Goal: Transaction & Acquisition: Purchase product/service

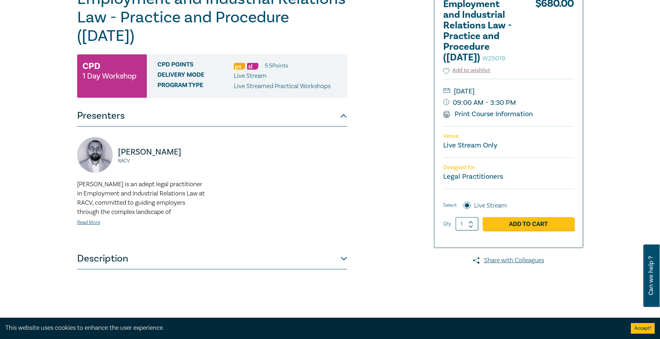
scroll to position [107, 0]
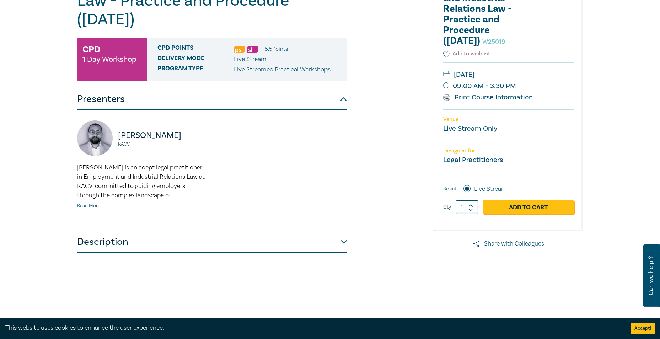
click at [342, 240] on button "Description" at bounding box center [212, 241] width 270 height 21
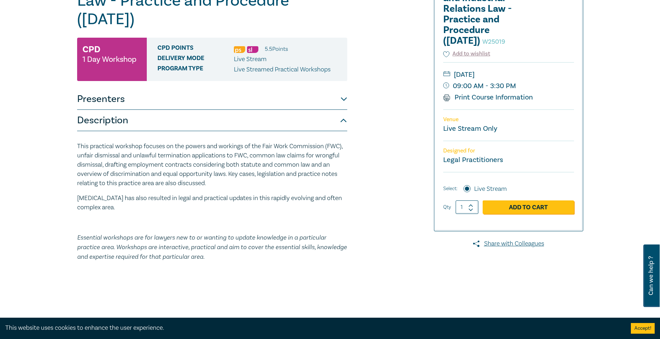
drag, startPoint x: 482, startPoint y: 110, endPoint x: 98, endPoint y: 301, distance: 429.3
click at [482, 102] on link "Print Course Information" at bounding box center [488, 97] width 90 height 9
click at [519, 248] on link "Share with Colleagues" at bounding box center [508, 243] width 149 height 9
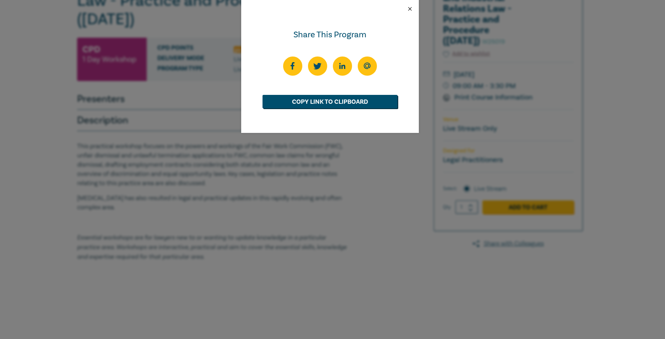
click at [410, 8] on button "Close" at bounding box center [410, 9] width 6 height 6
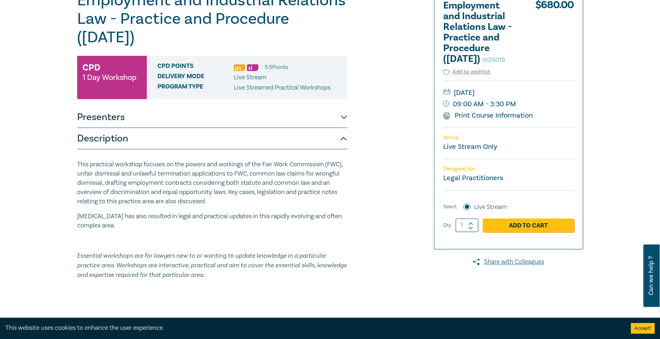
scroll to position [71, 0]
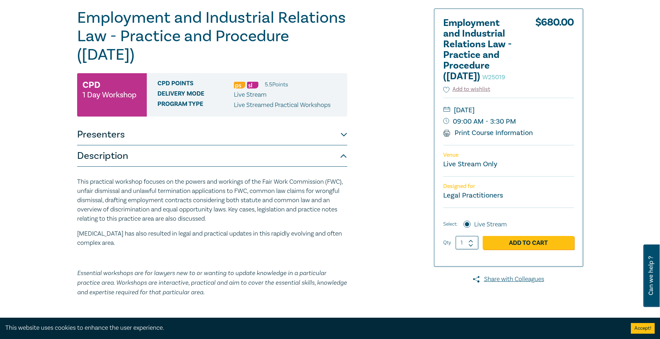
click at [645, 326] on button "Accept!" at bounding box center [642, 328] width 24 height 11
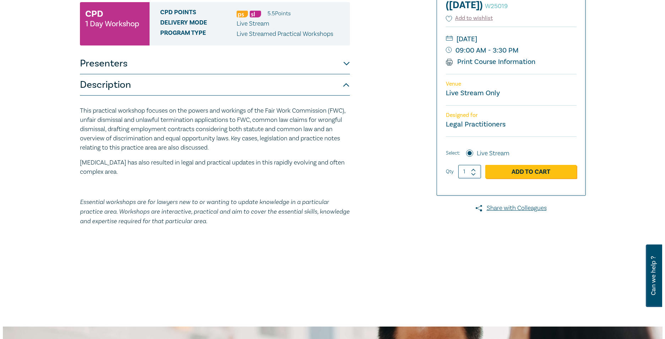
scroll to position [178, 0]
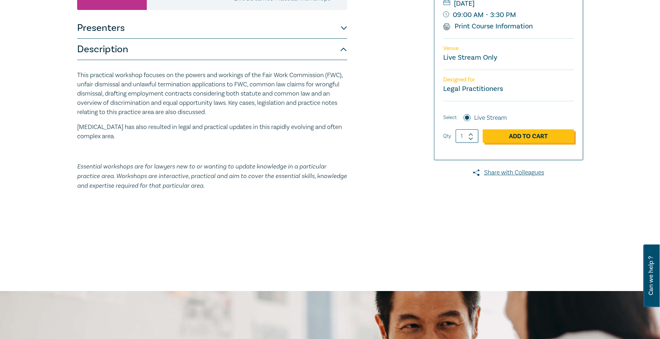
click at [530, 143] on link "Add to Cart" at bounding box center [527, 135] width 91 height 13
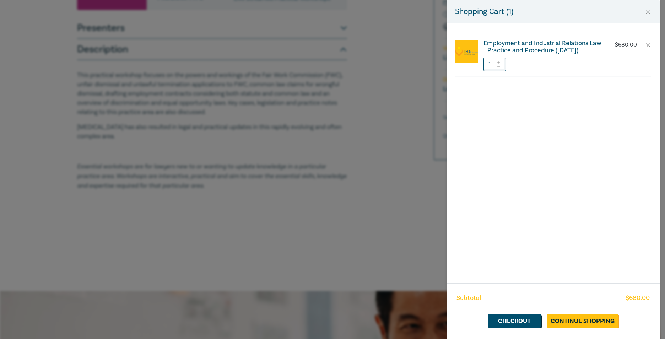
click at [526, 49] on h6 "Employment and Industrial Relations Law - Practice and Procedure ([DATE])" at bounding box center [542, 47] width 118 height 14
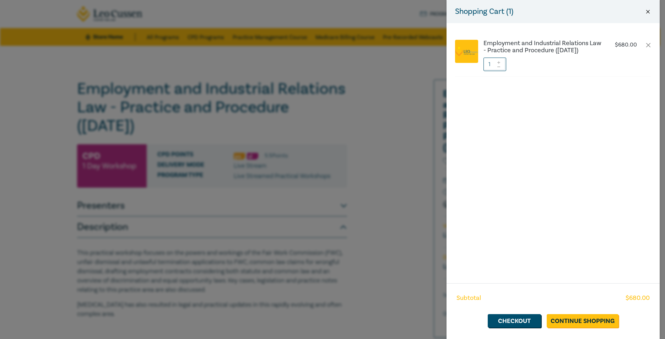
click at [649, 12] on button "Close" at bounding box center [648, 12] width 6 height 6
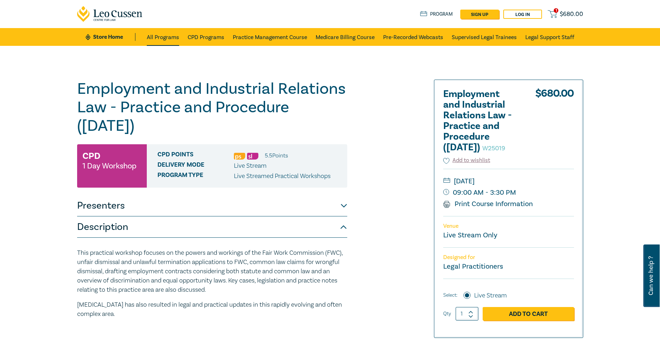
click at [162, 39] on link "All Programs" at bounding box center [163, 37] width 32 height 18
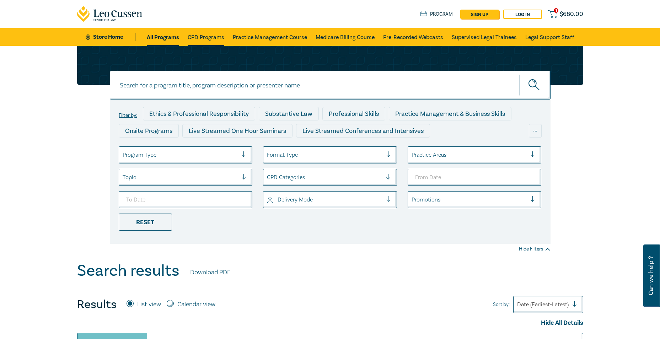
click at [208, 39] on link "CPD Programs" at bounding box center [206, 37] width 37 height 18
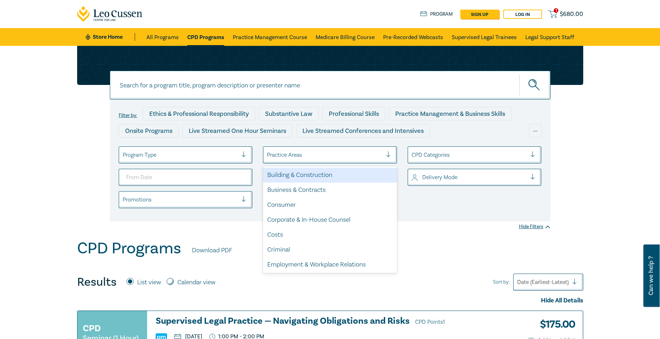
click at [385, 158] on div "Practice Areas" at bounding box center [324, 155] width 123 height 12
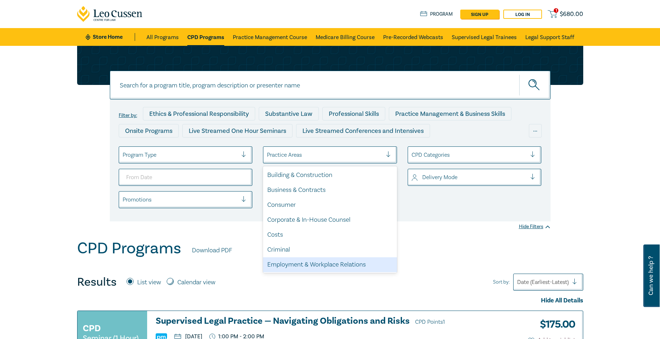
click at [343, 265] on div "Employment & Workplace Relations" at bounding box center [330, 264] width 134 height 15
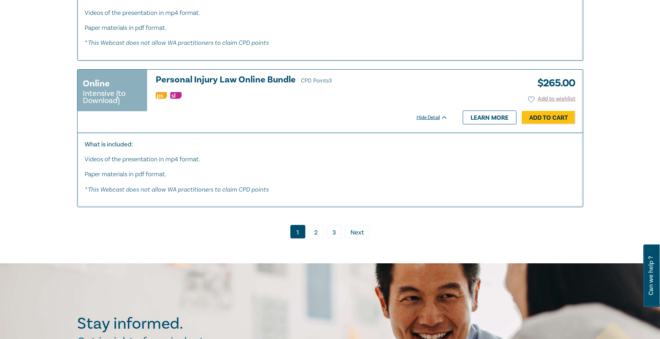
scroll to position [3054, 0]
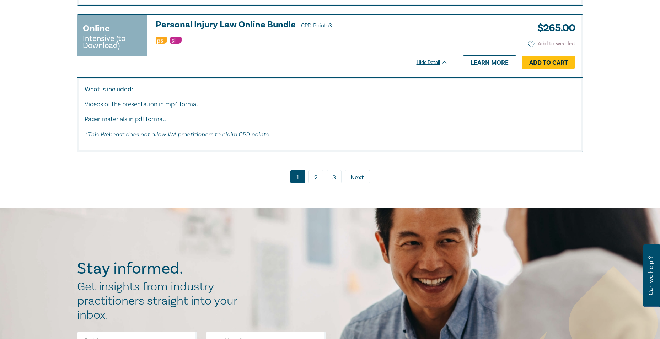
click at [353, 182] on span "Next" at bounding box center [356, 177] width 13 height 9
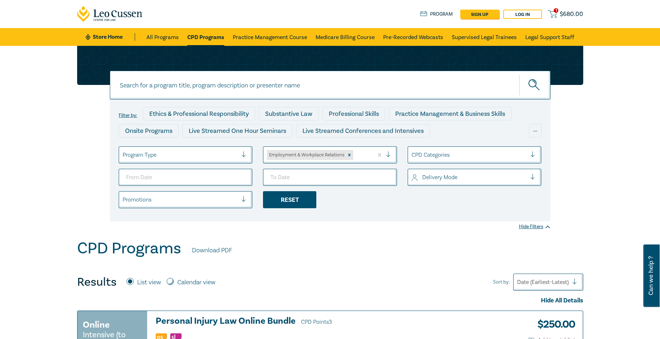
click at [304, 202] on div "Reset" at bounding box center [289, 199] width 53 height 17
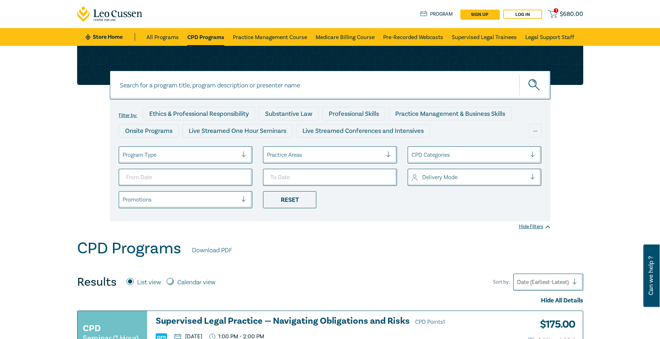
click at [384, 153] on div "Practice Areas" at bounding box center [324, 155] width 123 height 12
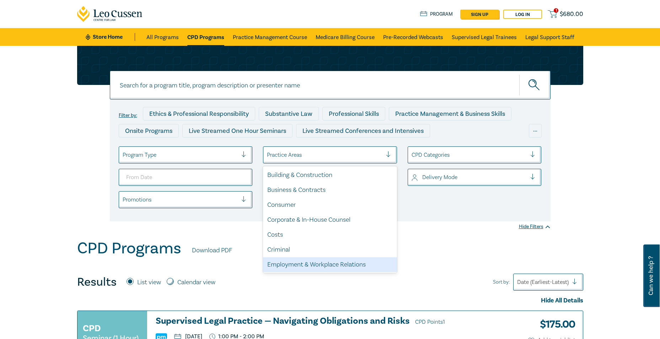
click at [331, 260] on div "Employment & Workplace Relations" at bounding box center [330, 264] width 134 height 15
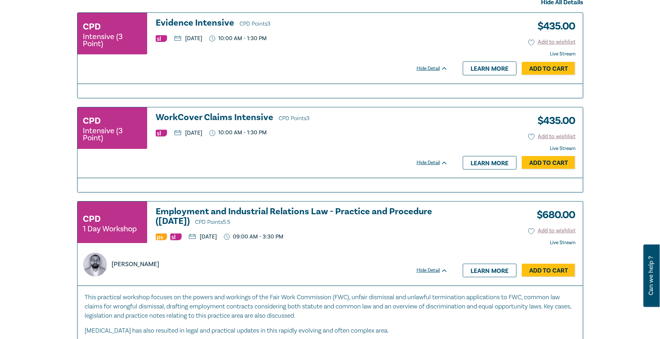
scroll to position [320, 0]
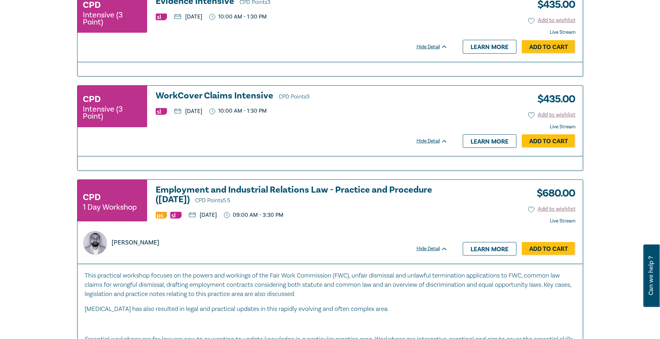
click at [376, 189] on h3 "Employment and Industrial Relations Law - Practice and Procedure ([DATE]) CPD P…" at bounding box center [302, 195] width 292 height 20
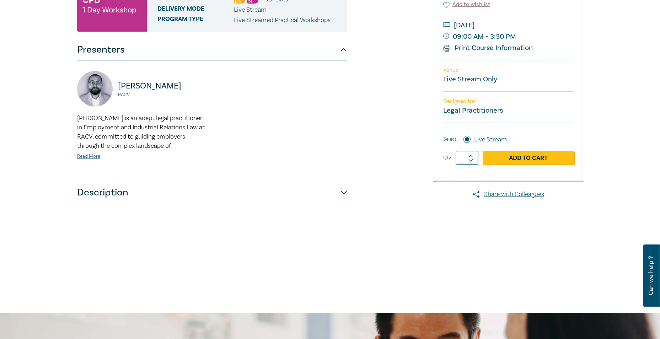
scroll to position [178, 0]
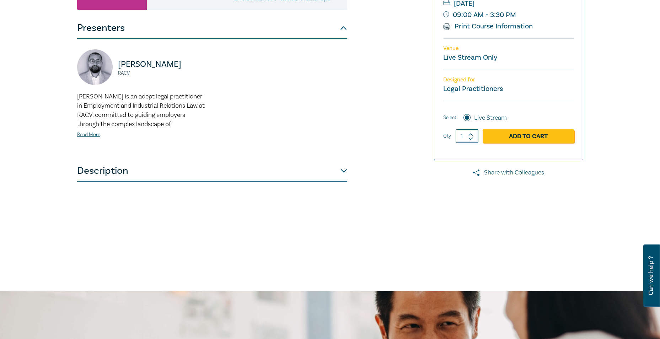
click at [340, 172] on button "Description" at bounding box center [212, 170] width 270 height 21
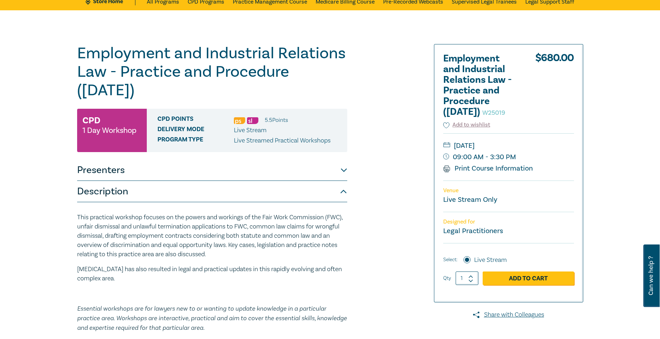
scroll to position [0, 0]
